Goal: Information Seeking & Learning: Learn about a topic

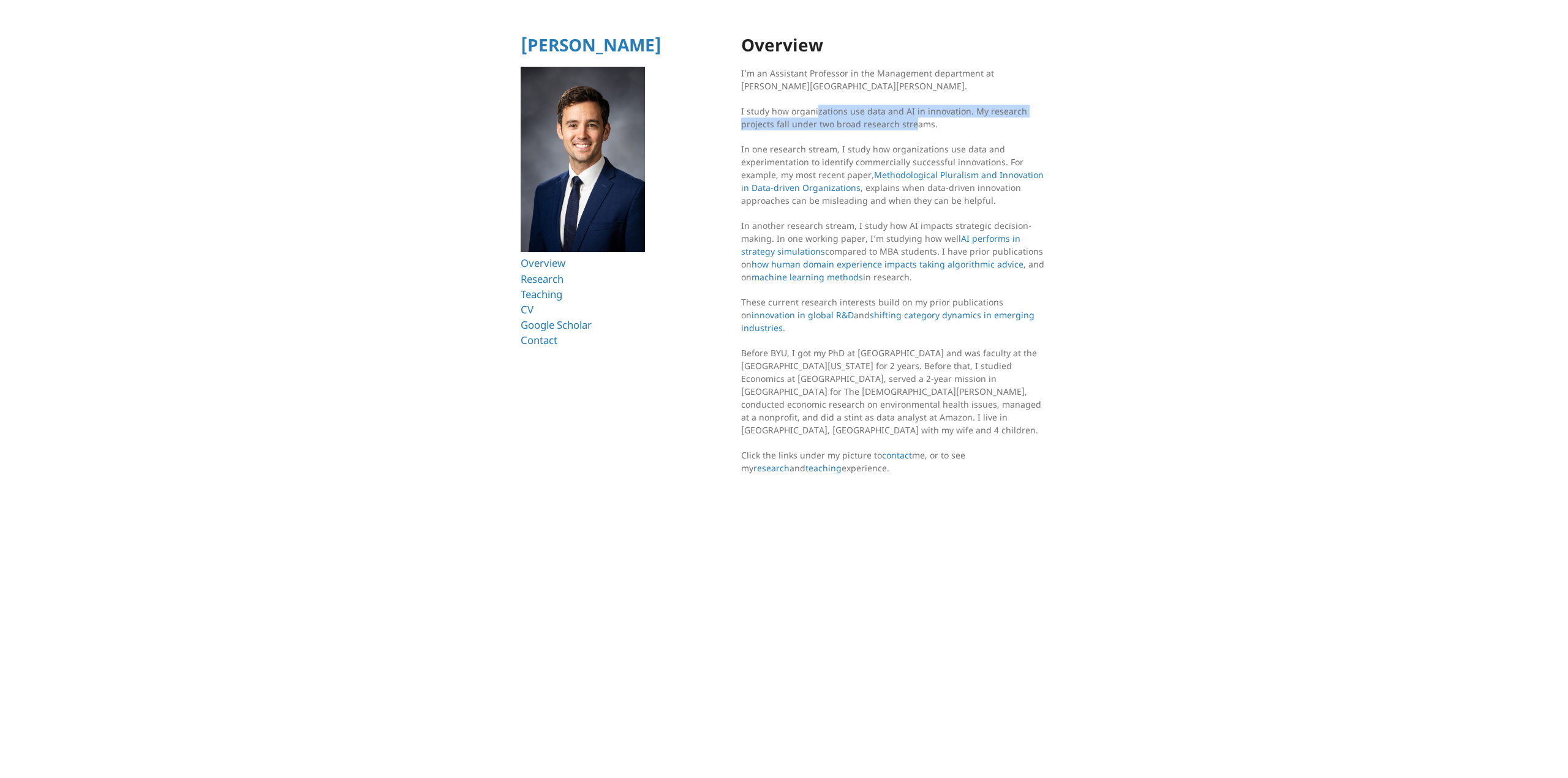
drag, startPoint x: 816, startPoint y: 110, endPoint x: 912, endPoint y: 123, distance: 96.9
click at [912, 123] on p "I study how organizations use data and AI in innovation. My research projects f…" at bounding box center [894, 117] width 306 height 26
click at [904, 132] on section "Overview I’m an Assistant Professor in the Management department at [PERSON_NAM…" at bounding box center [894, 276] width 306 height 482
click at [564, 196] on img at bounding box center [582, 160] width 124 height 186
click at [532, 311] on link "CV" at bounding box center [527, 309] width 13 height 14
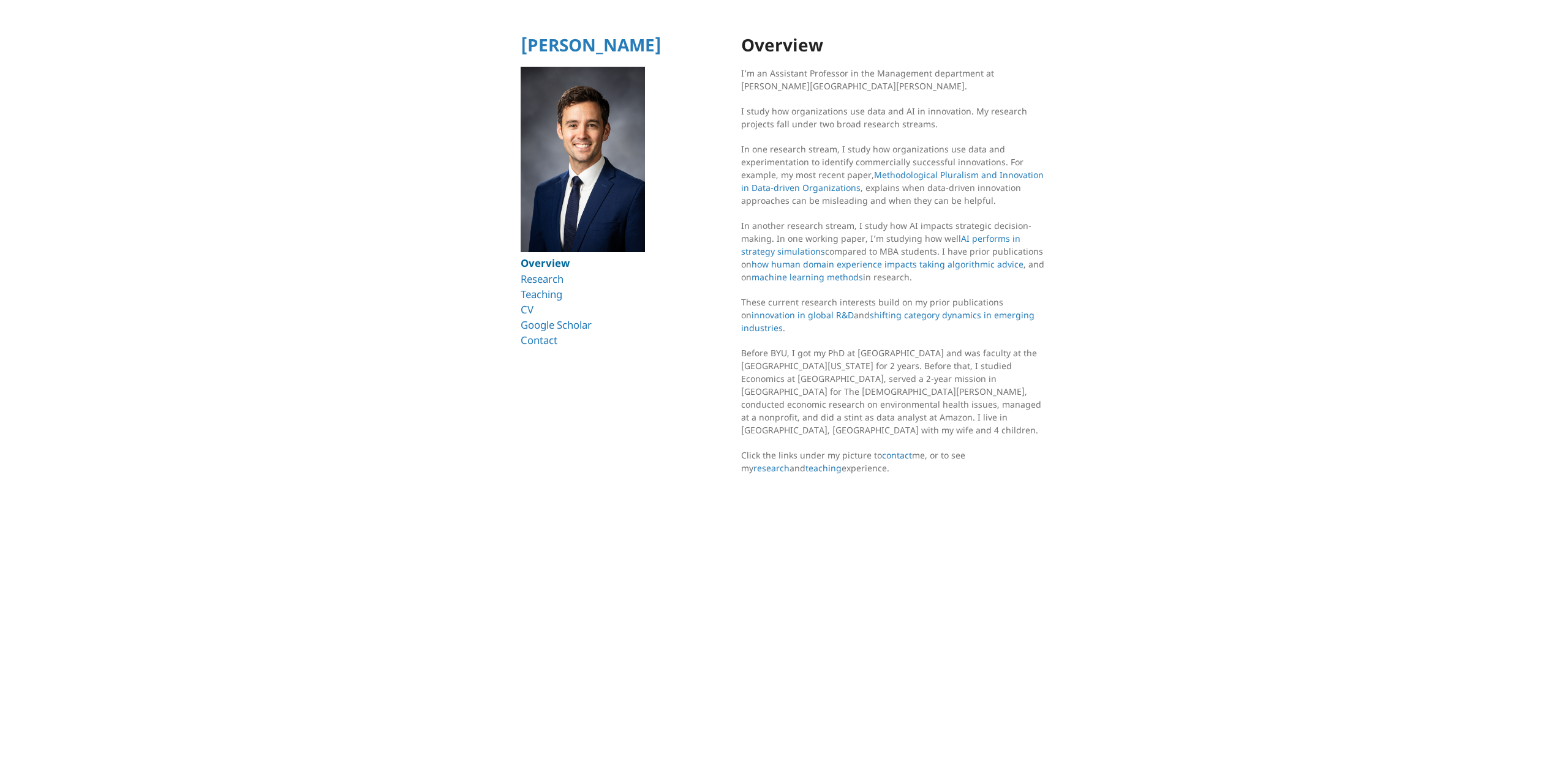
click at [539, 265] on link "Overview" at bounding box center [545, 262] width 49 height 14
click at [526, 305] on link "CV" at bounding box center [527, 309] width 13 height 14
